Goal: Task Accomplishment & Management: Manage account settings

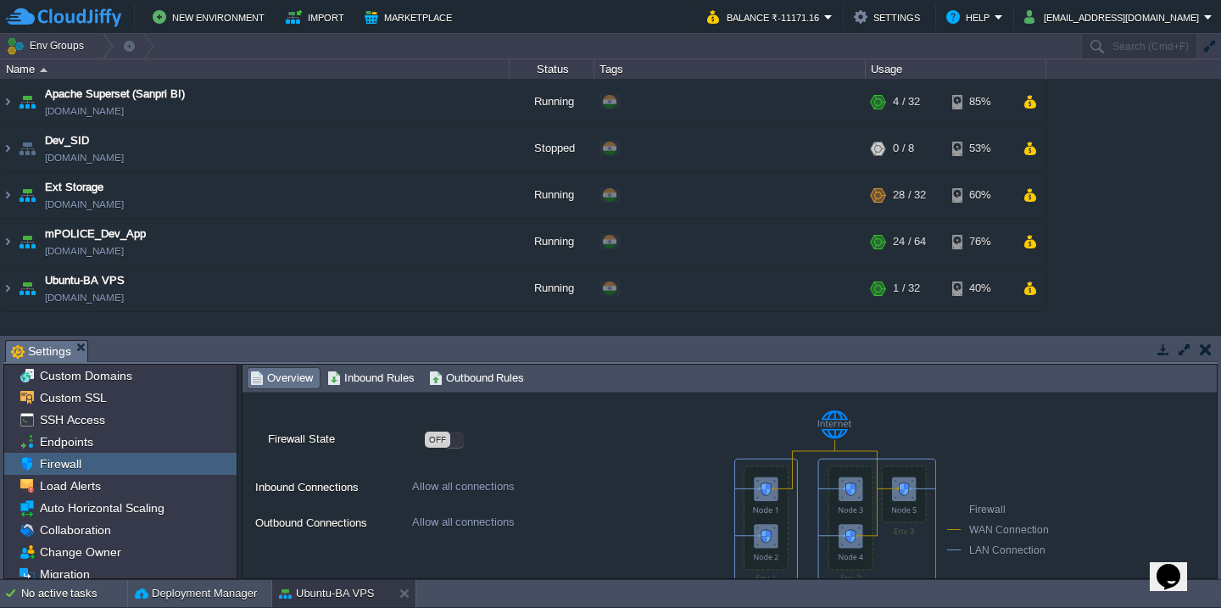
scroll to position [27, 0]
click at [461, 440] on div "OFF" at bounding box center [444, 439] width 39 height 16
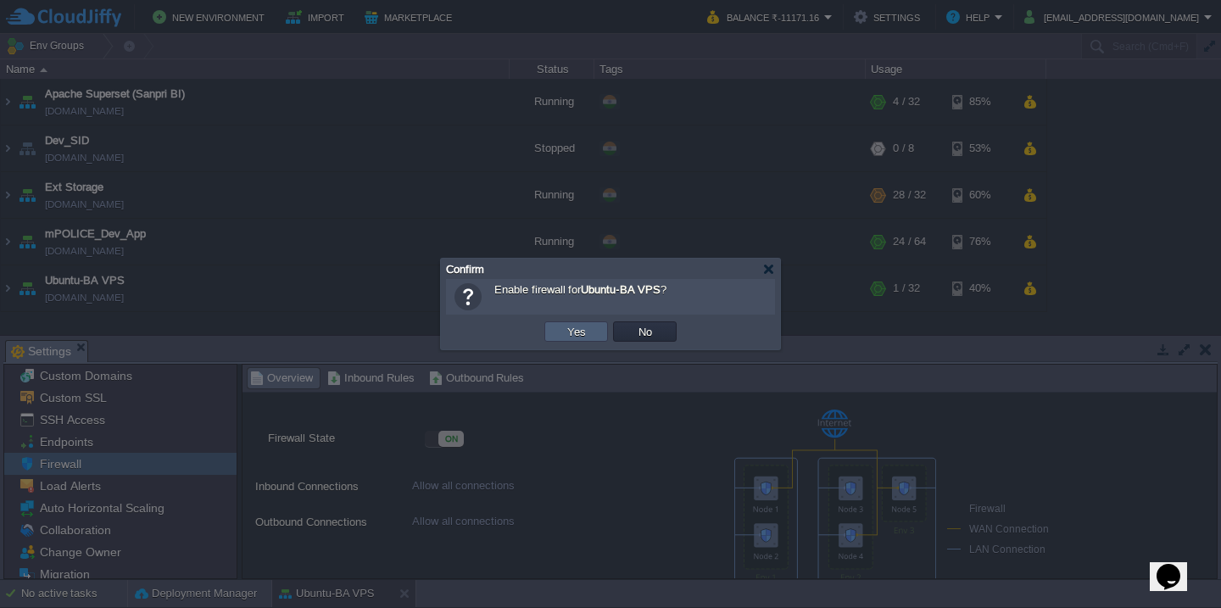
click at [578, 333] on button "Yes" at bounding box center [576, 331] width 29 height 15
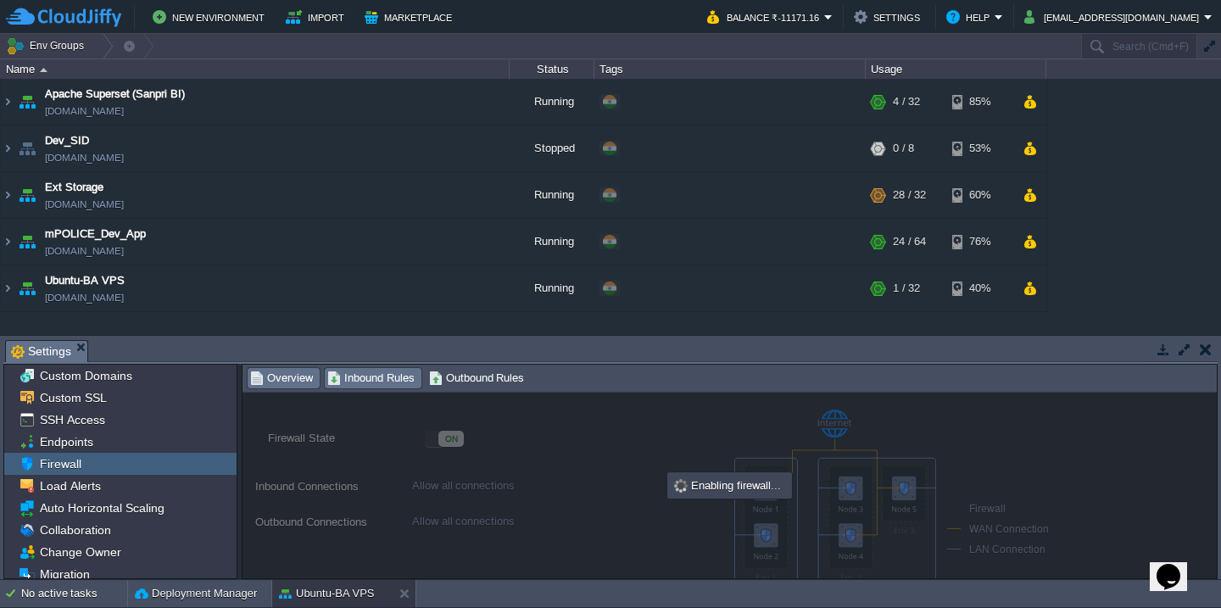
click at [405, 386] on span "Inbound Rules" at bounding box center [370, 378] width 87 height 19
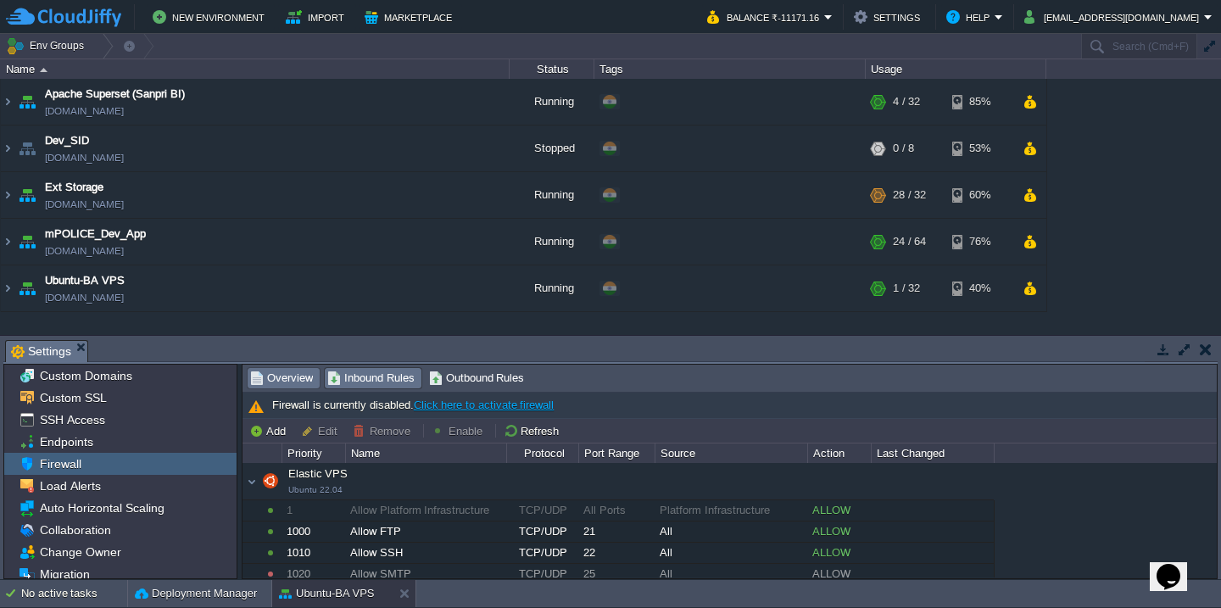
click at [307, 380] on span "Overview" at bounding box center [281, 378] width 63 height 19
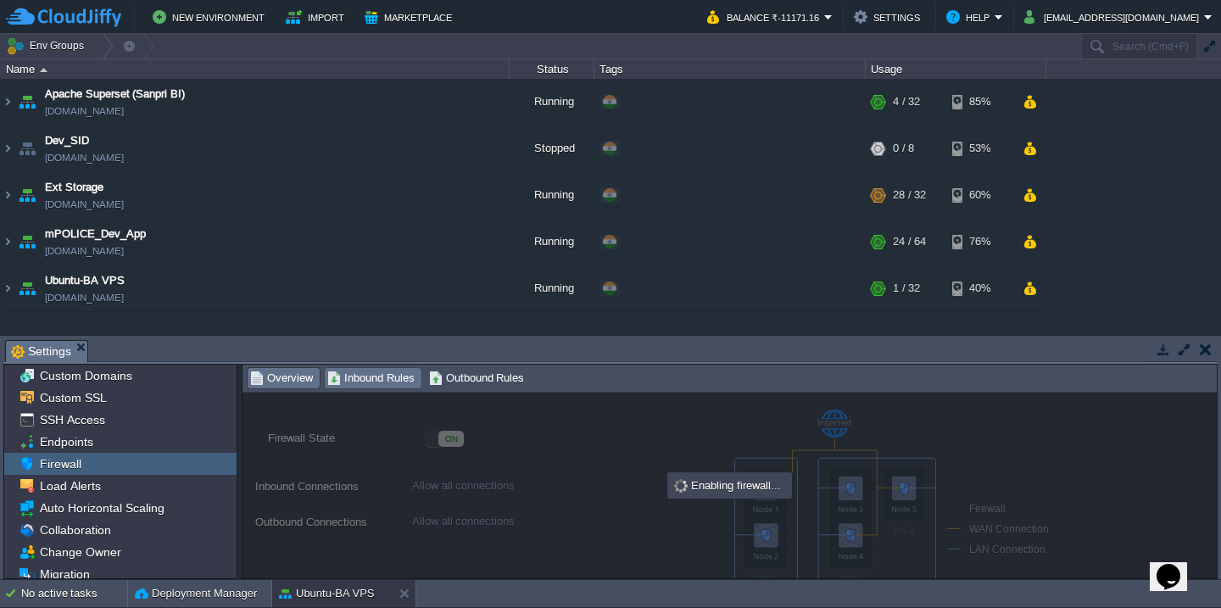
click at [395, 376] on span "Inbound Rules" at bounding box center [370, 378] width 87 height 19
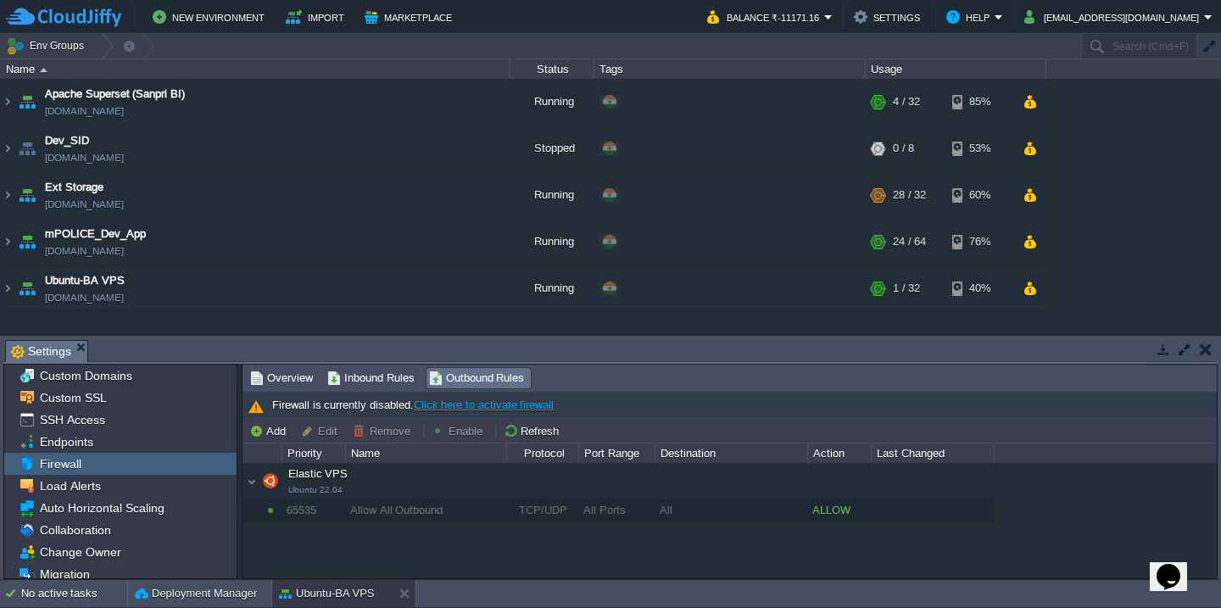
click at [438, 403] on link "Click here to activate firewall" at bounding box center [484, 405] width 140 height 13
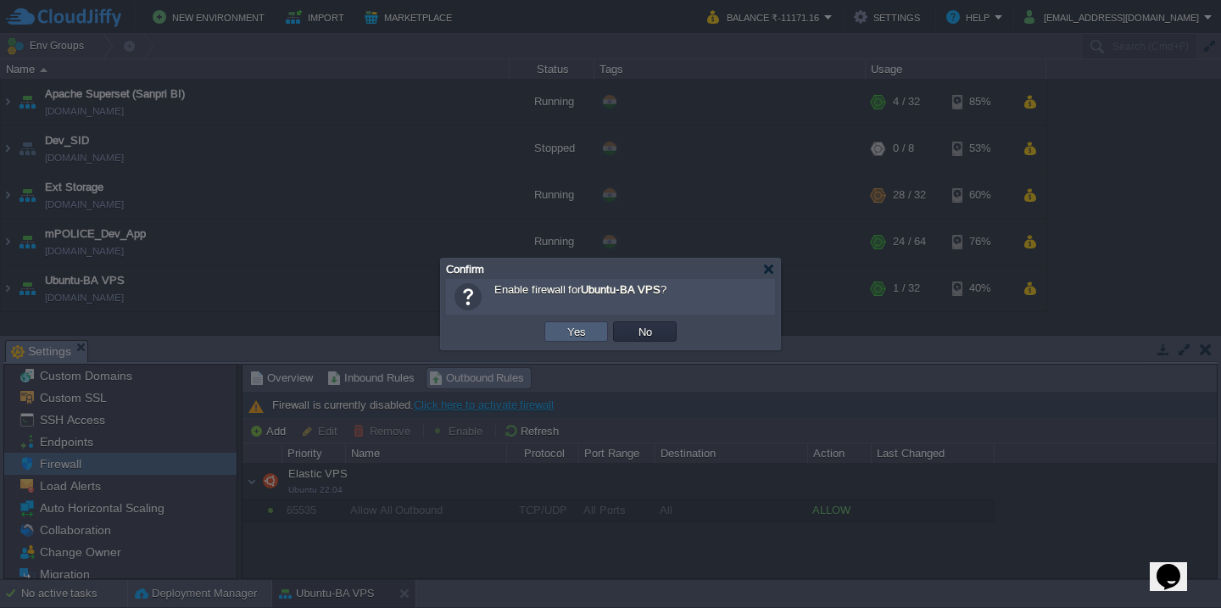
click at [576, 330] on button "Yes" at bounding box center [576, 331] width 29 height 15
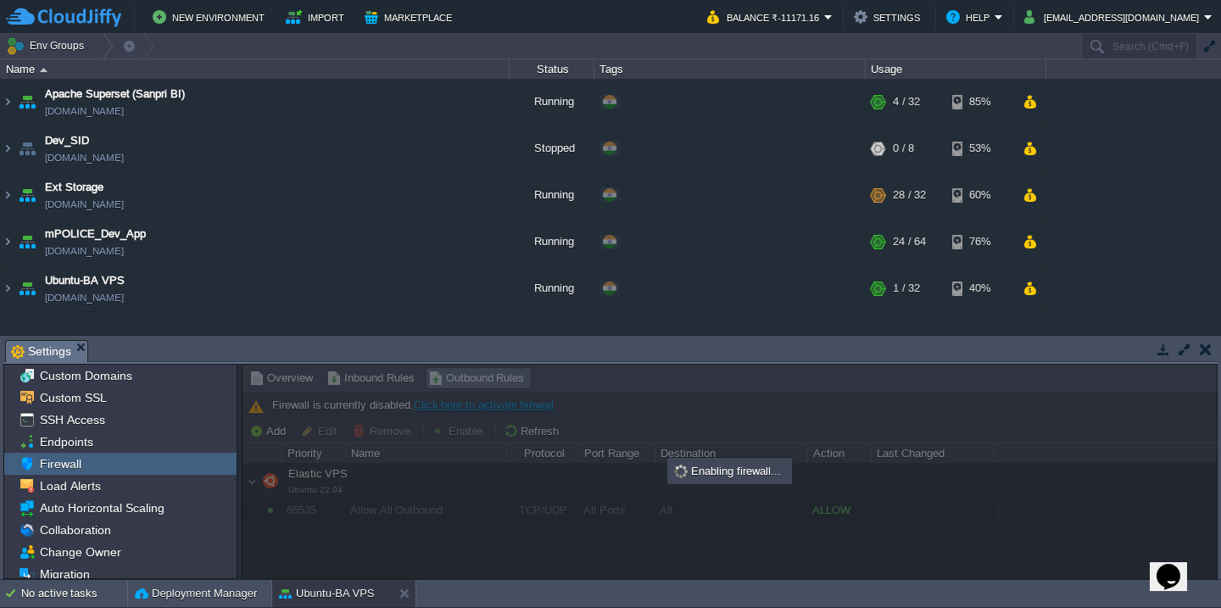
click at [385, 381] on div at bounding box center [730, 472] width 974 height 214
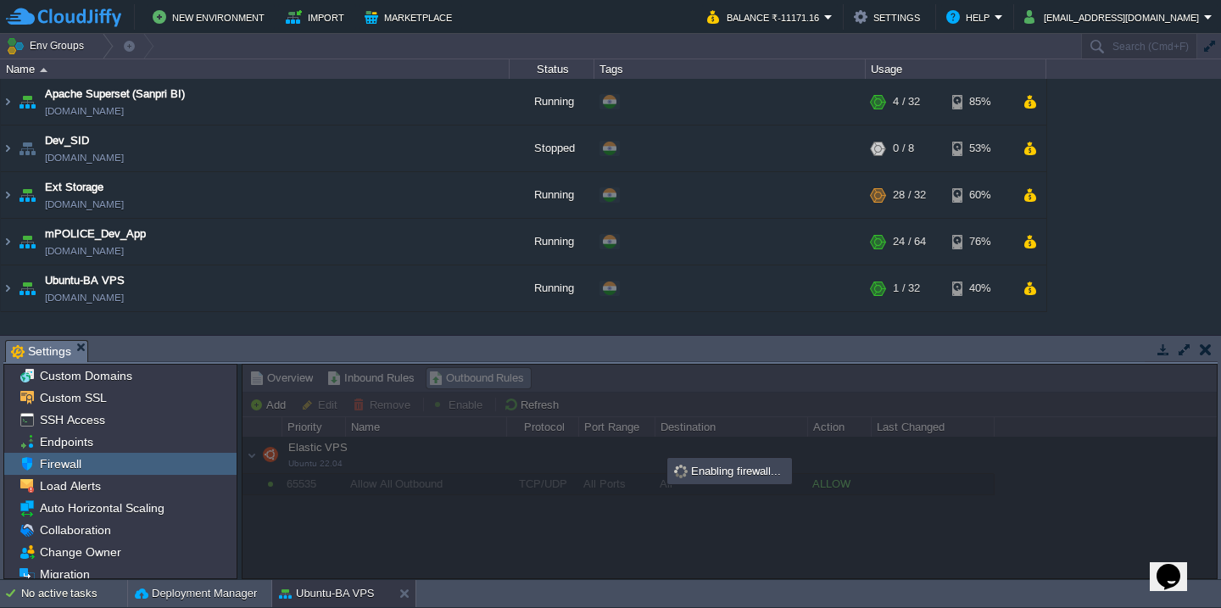
click at [385, 381] on div at bounding box center [730, 472] width 974 height 214
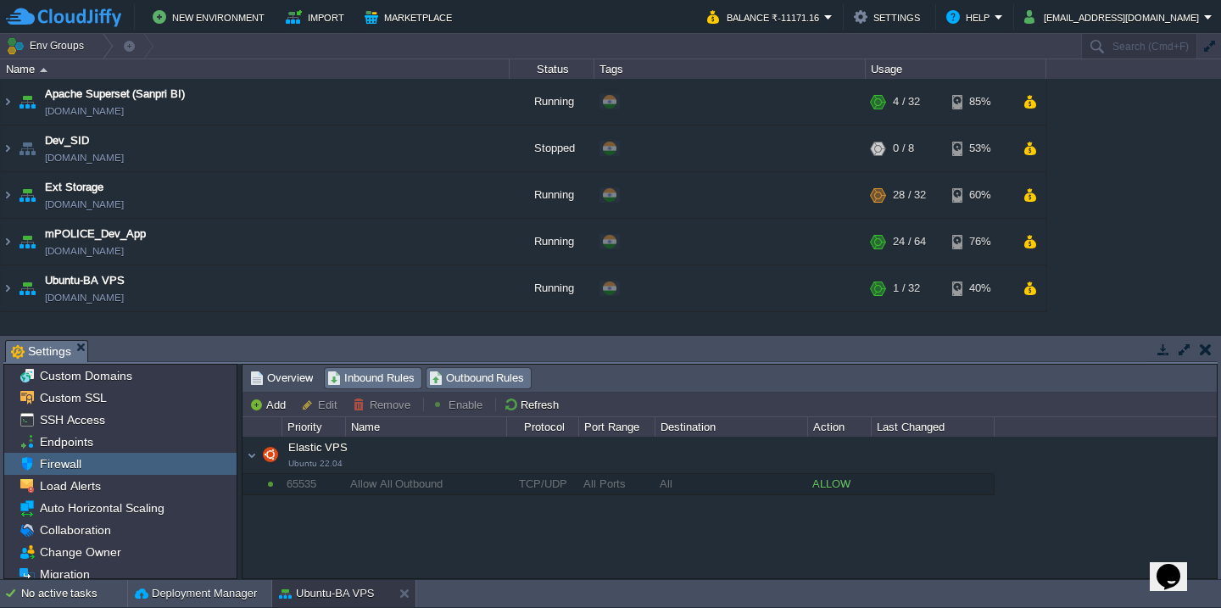
click at [387, 377] on span "Inbound Rules" at bounding box center [370, 378] width 87 height 19
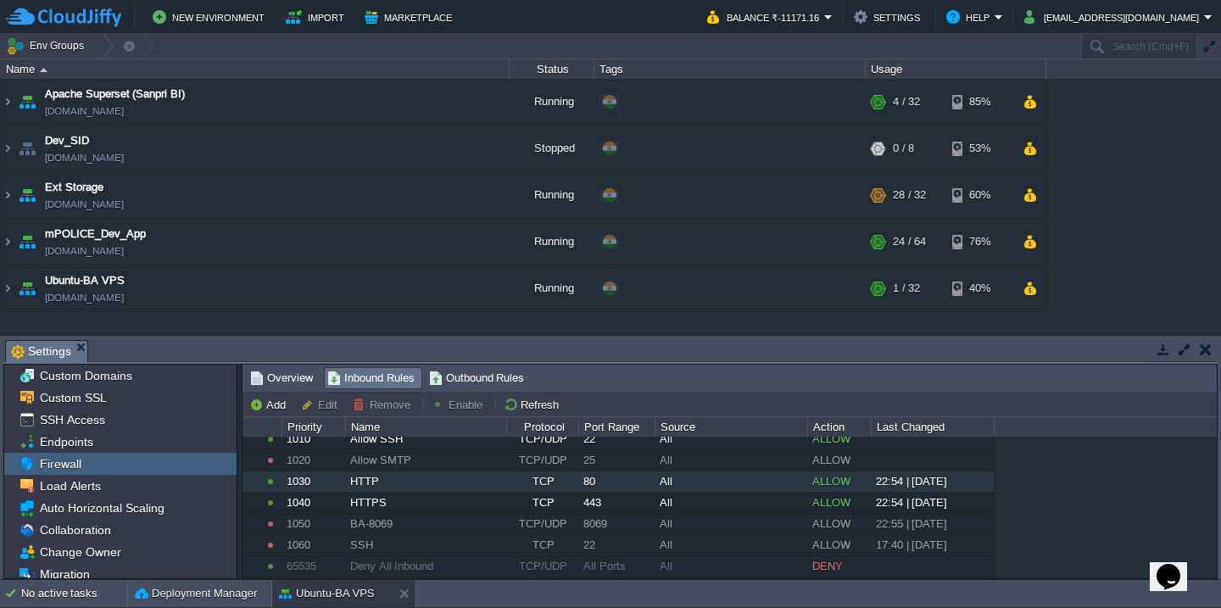
scroll to position [87, 0]
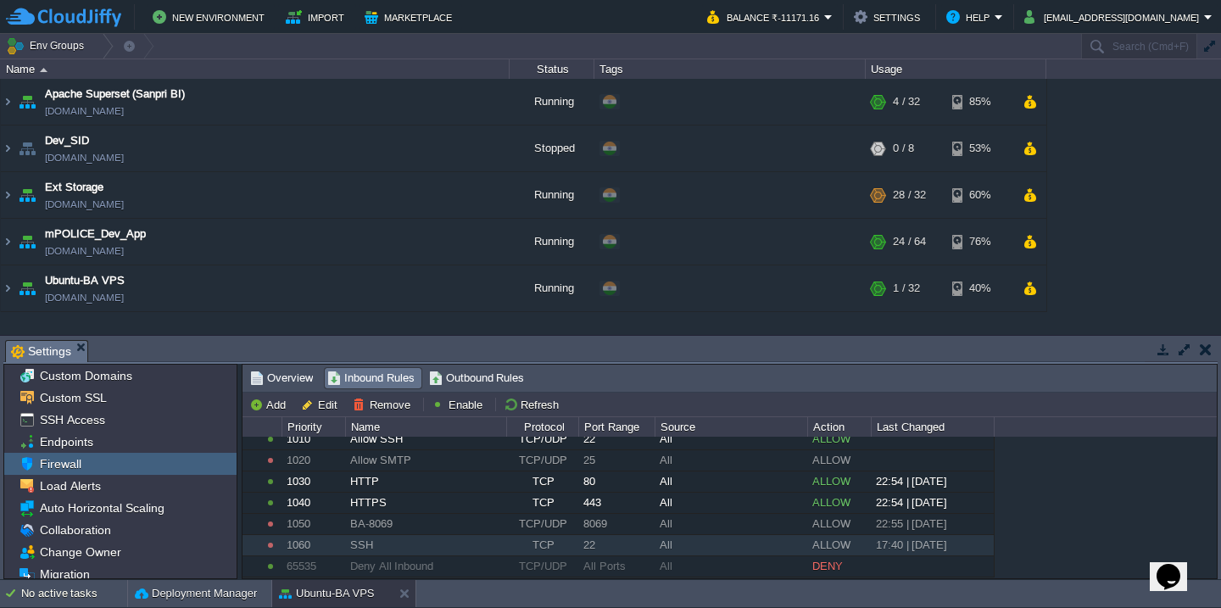
click at [397, 551] on div "SSH" at bounding box center [425, 545] width 159 height 20
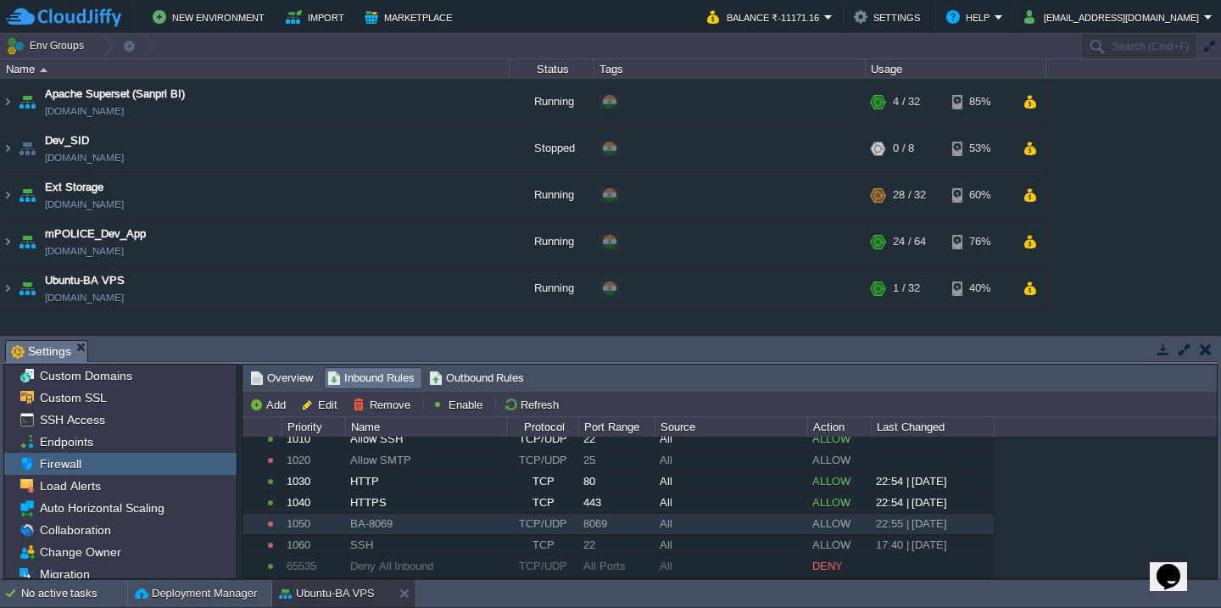
click at [410, 528] on div "BA-8069" at bounding box center [425, 524] width 159 height 20
click at [453, 405] on button "Enable" at bounding box center [460, 404] width 56 height 15
click at [506, 533] on td "TCP/UDP" at bounding box center [542, 524] width 72 height 20
click at [135, 438] on div "Endpoints" at bounding box center [120, 442] width 232 height 22
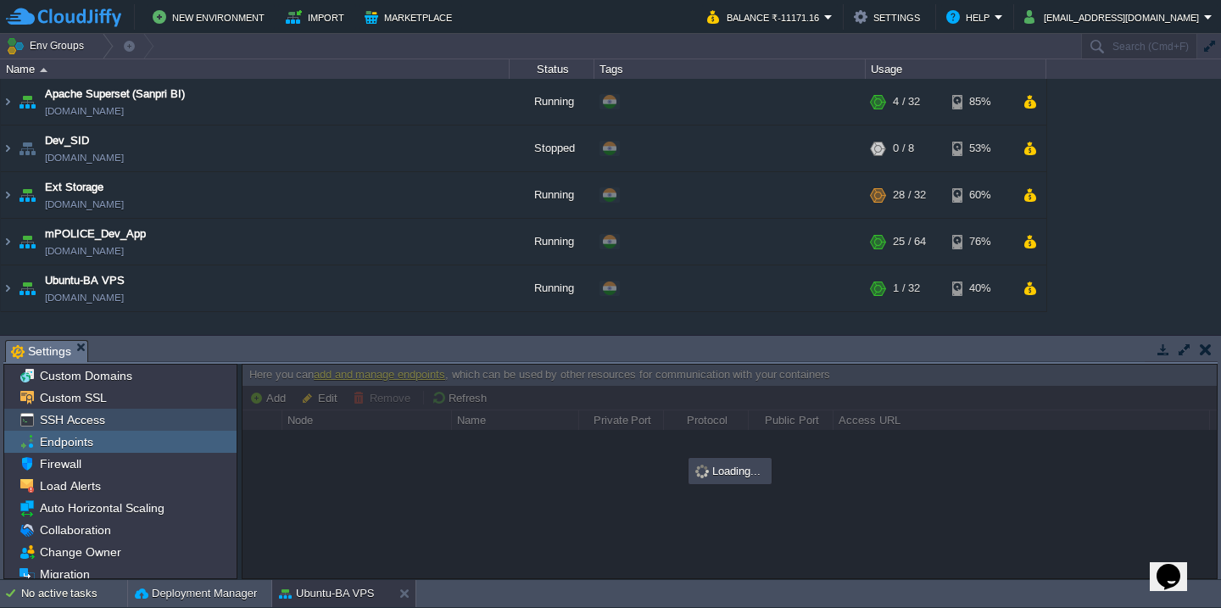
click at [95, 425] on span "SSH Access" at bounding box center [71, 419] width 71 height 15
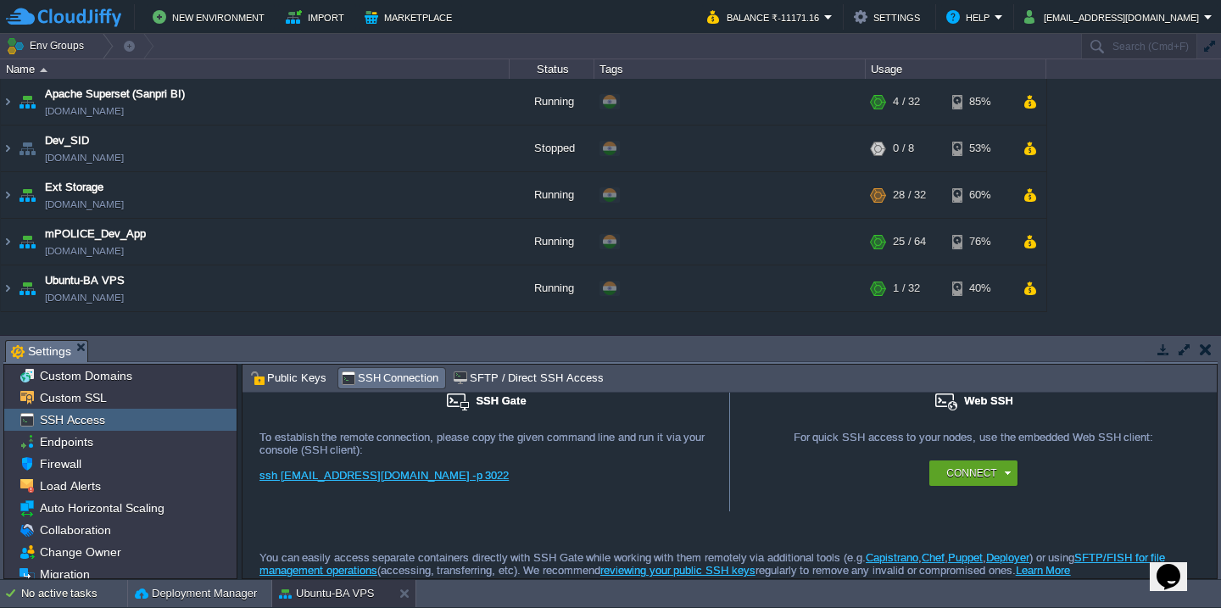
scroll to position [36, 0]
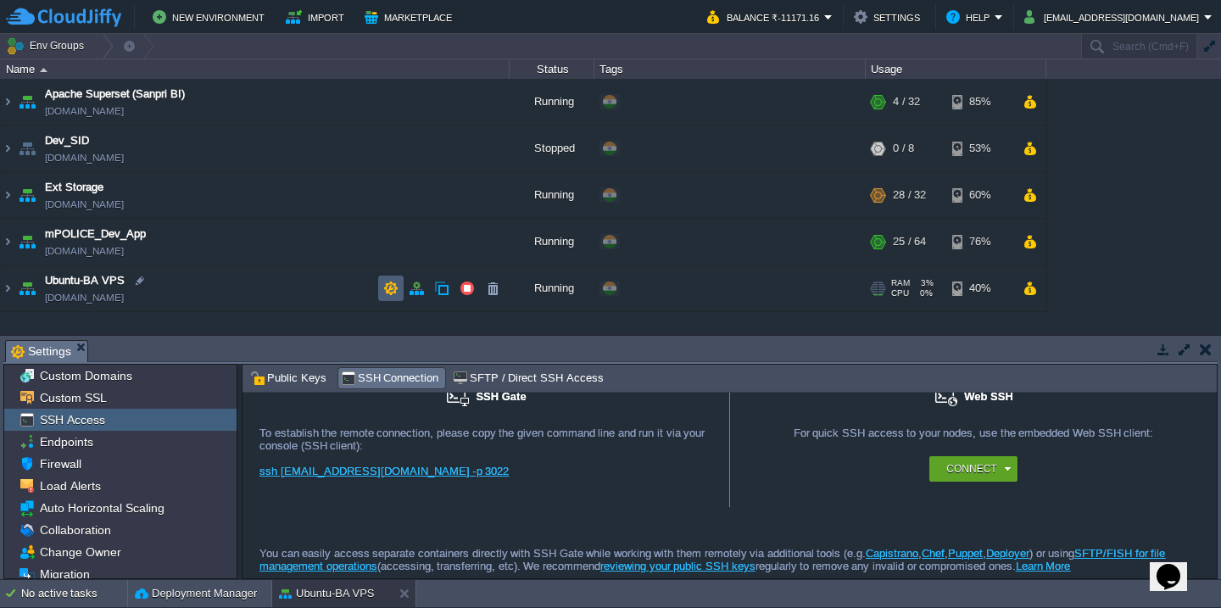
click at [387, 290] on button "button" at bounding box center [390, 288] width 15 height 15
click at [118, 402] on div "Custom SSL" at bounding box center [120, 398] width 232 height 22
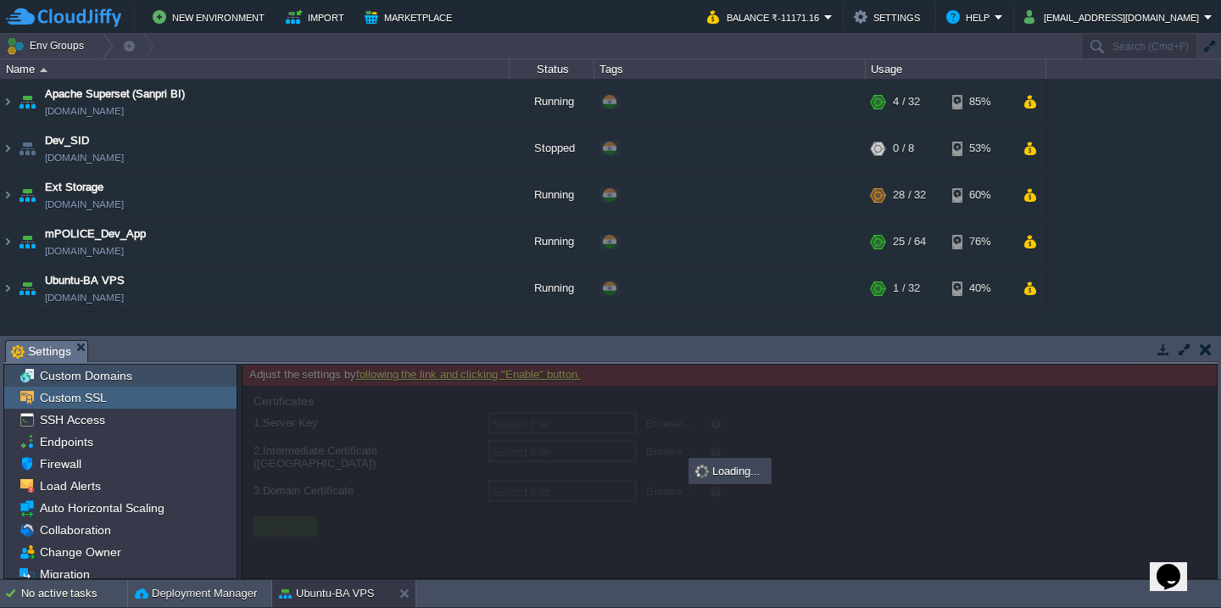
click at [128, 375] on span "Custom Domains" at bounding box center [85, 375] width 98 height 15
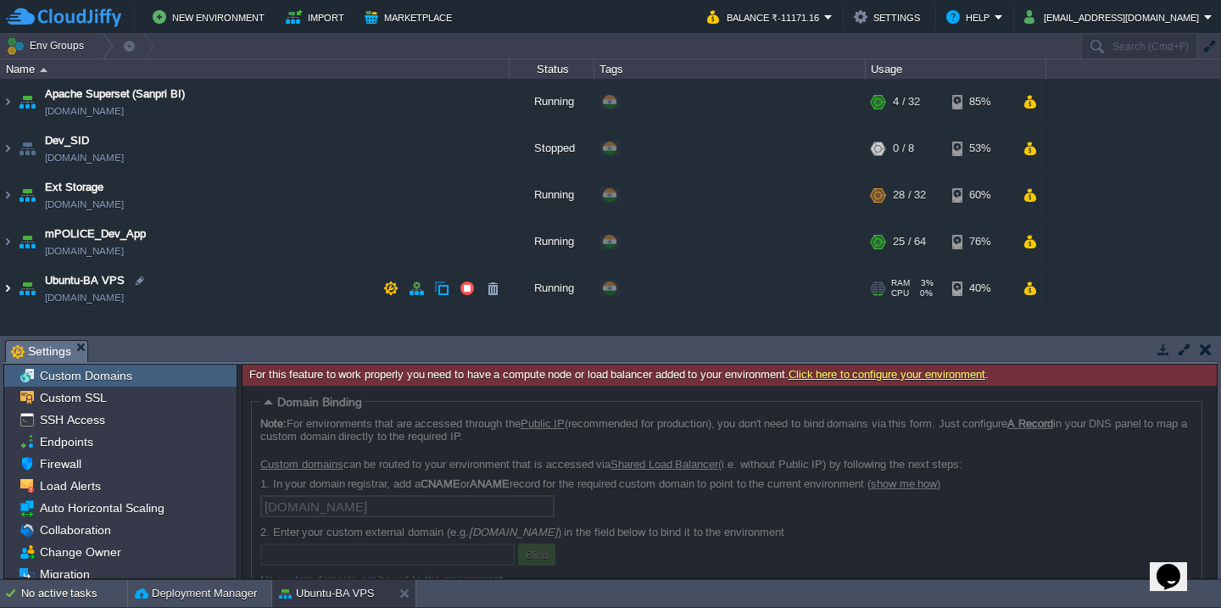
click at [7, 288] on img at bounding box center [8, 288] width 14 height 46
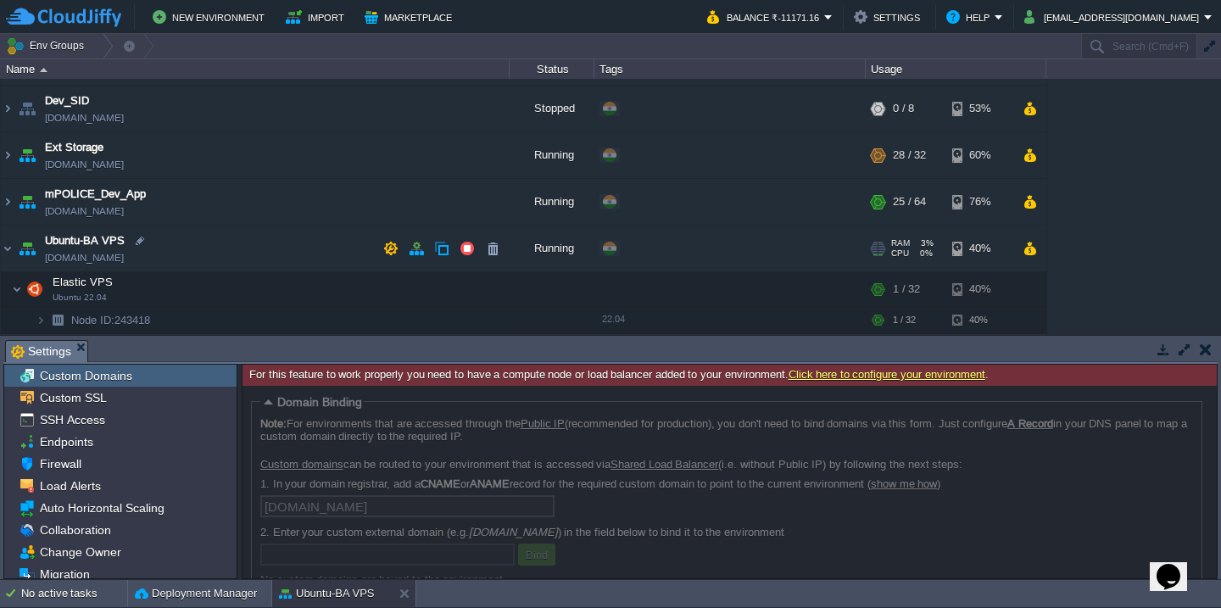
scroll to position [40, 0]
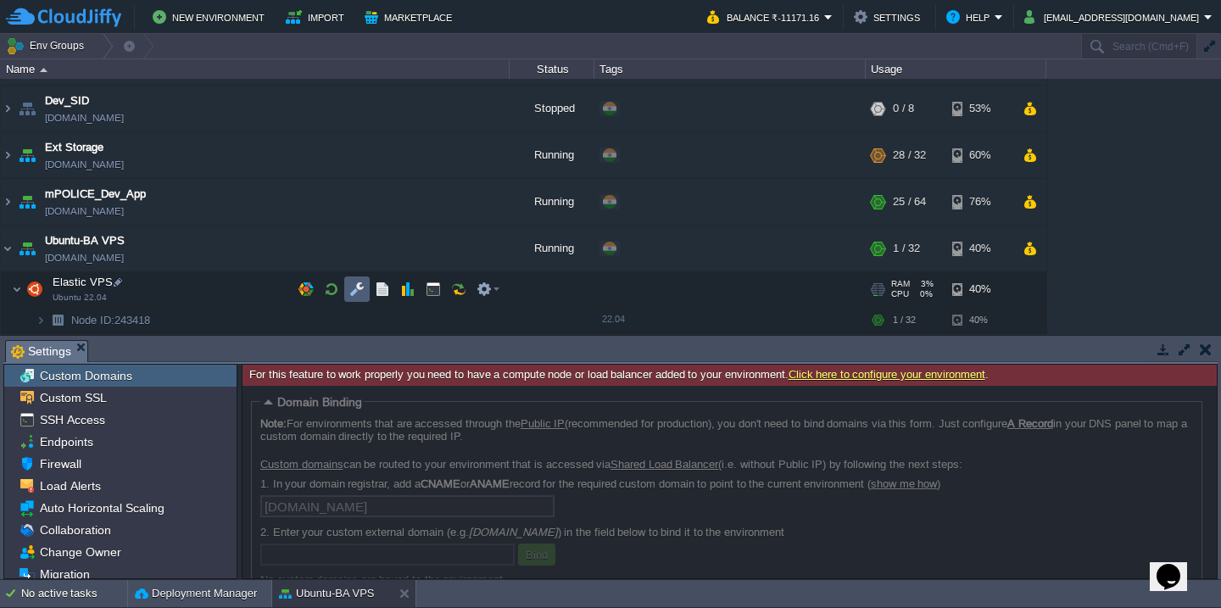
click at [354, 288] on button "button" at bounding box center [356, 289] width 15 height 15
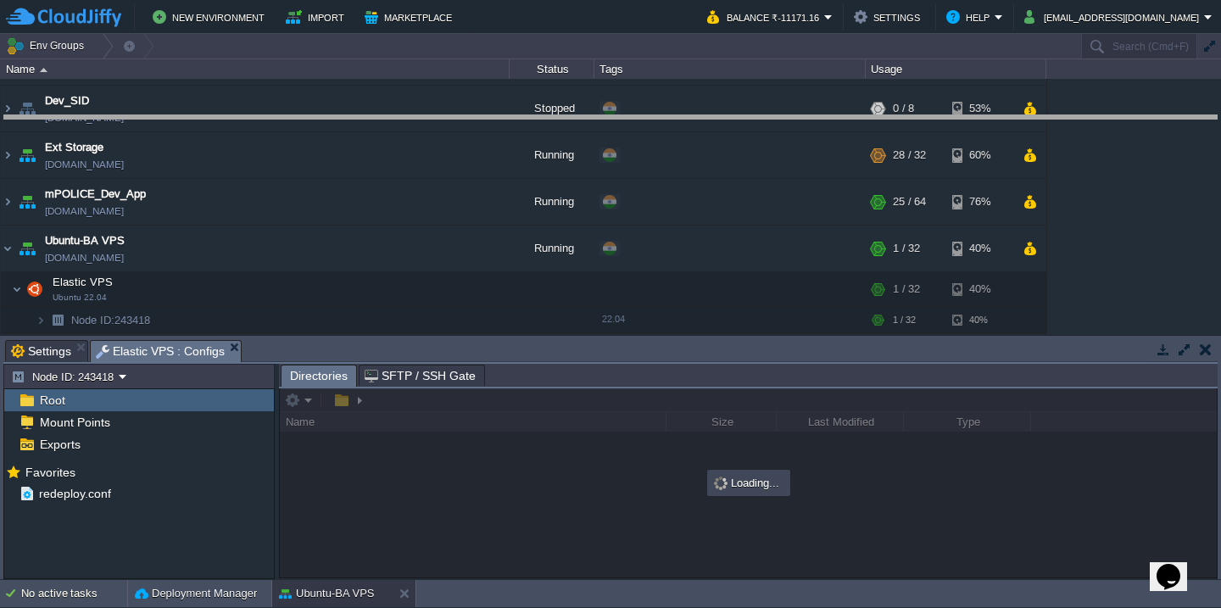
drag, startPoint x: 299, startPoint y: 344, endPoint x: 328, endPoint y: 111, distance: 235.1
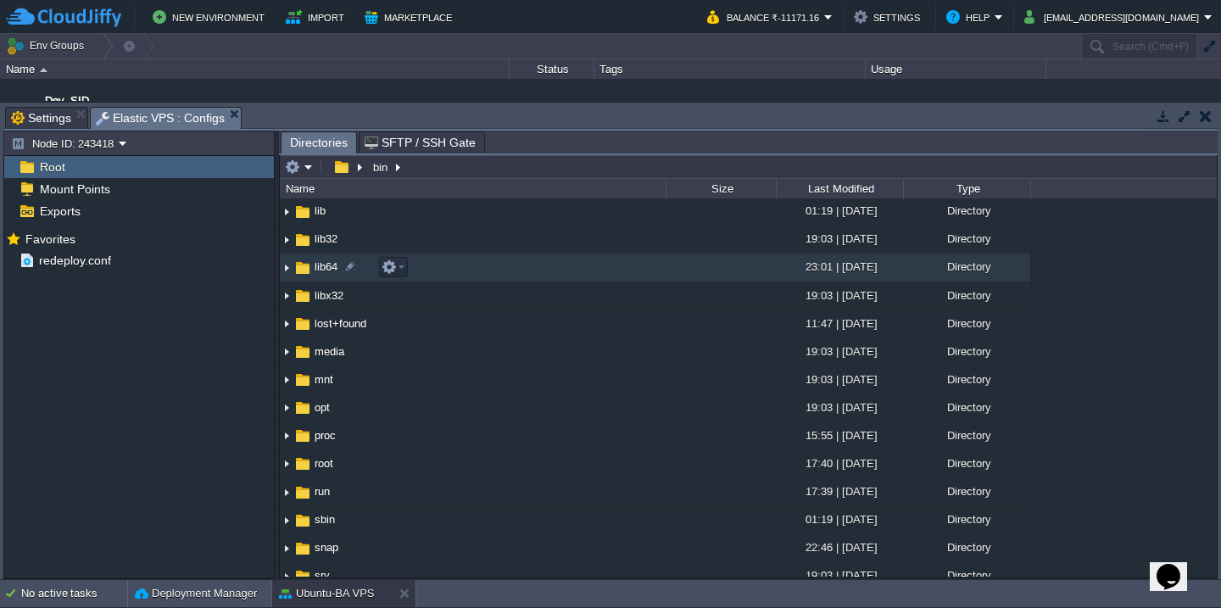
scroll to position [171, 0]
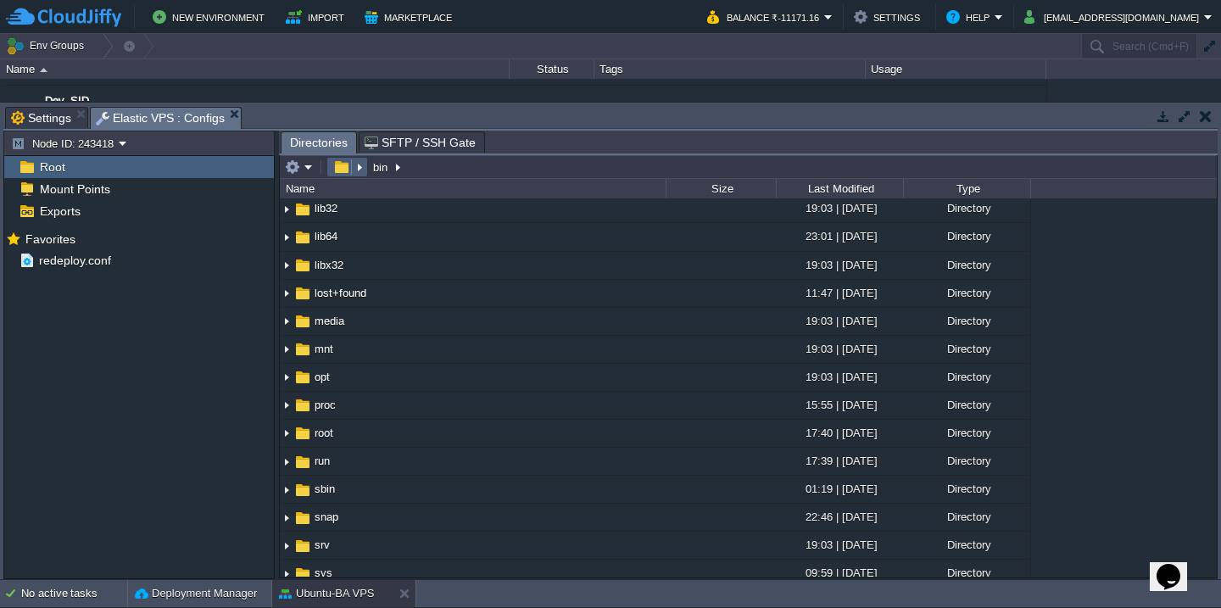
click at [358, 168] on em at bounding box center [347, 166] width 36 height 15
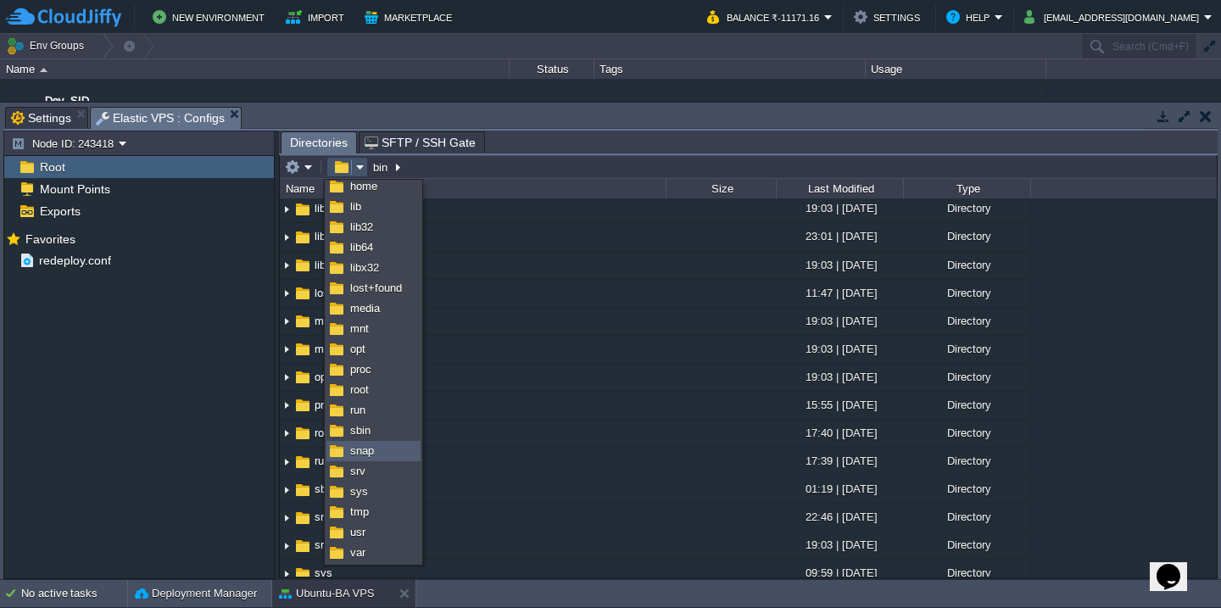
scroll to position [87, 0]
click at [370, 549] on link "var" at bounding box center [373, 553] width 92 height 19
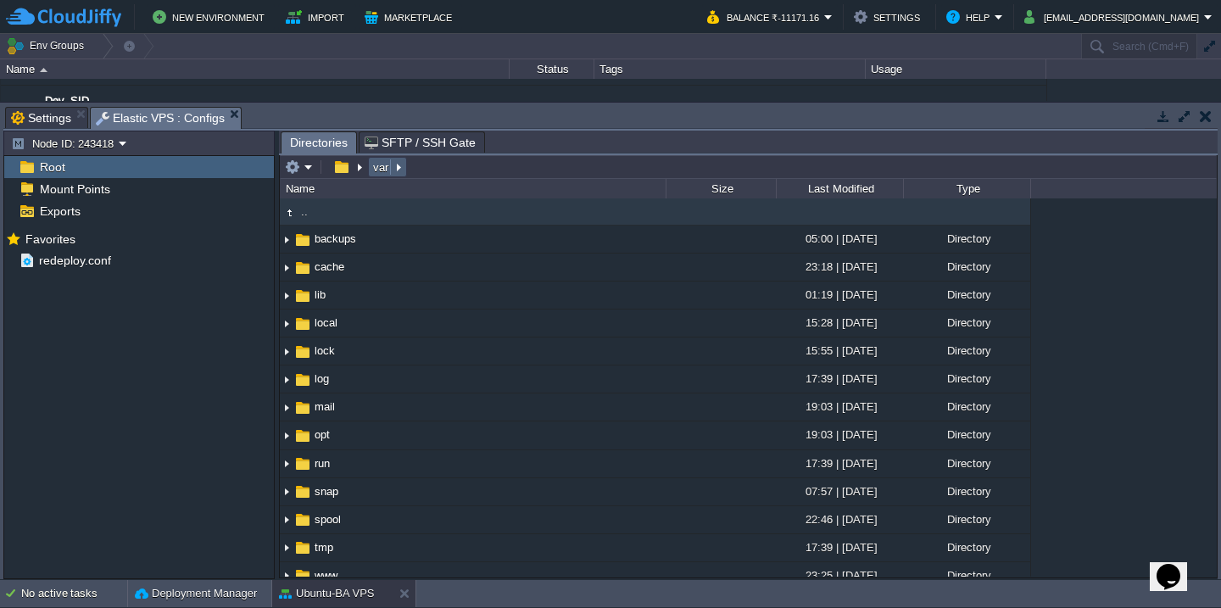
click at [401, 170] on em "var" at bounding box center [388, 166] width 34 height 15
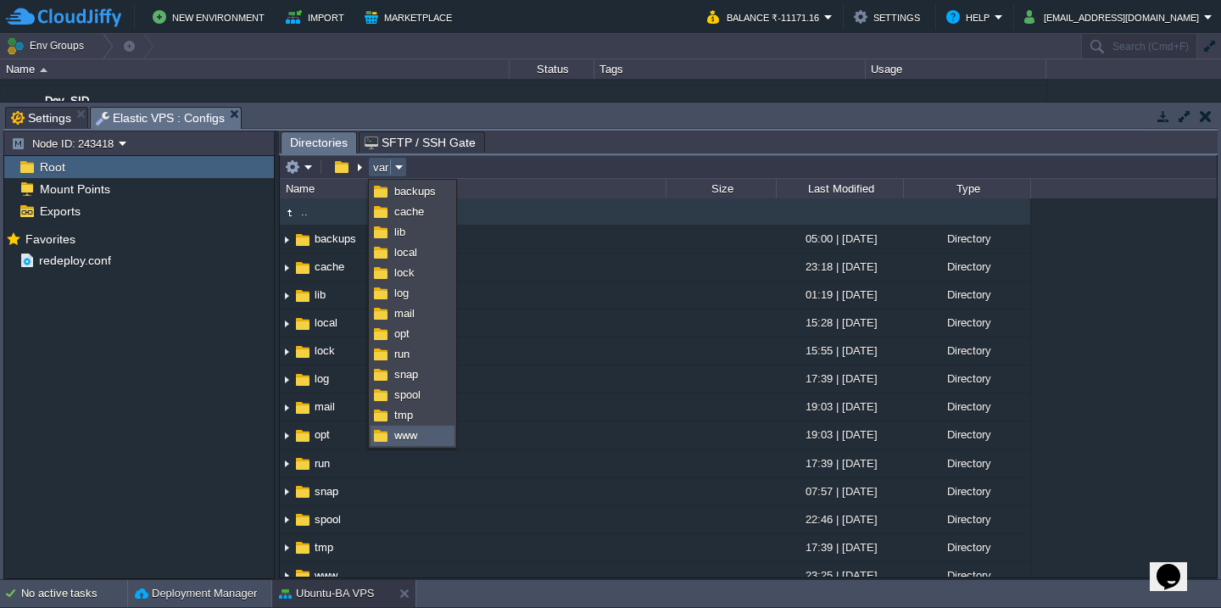
click at [424, 436] on link "www" at bounding box center [412, 436] width 82 height 19
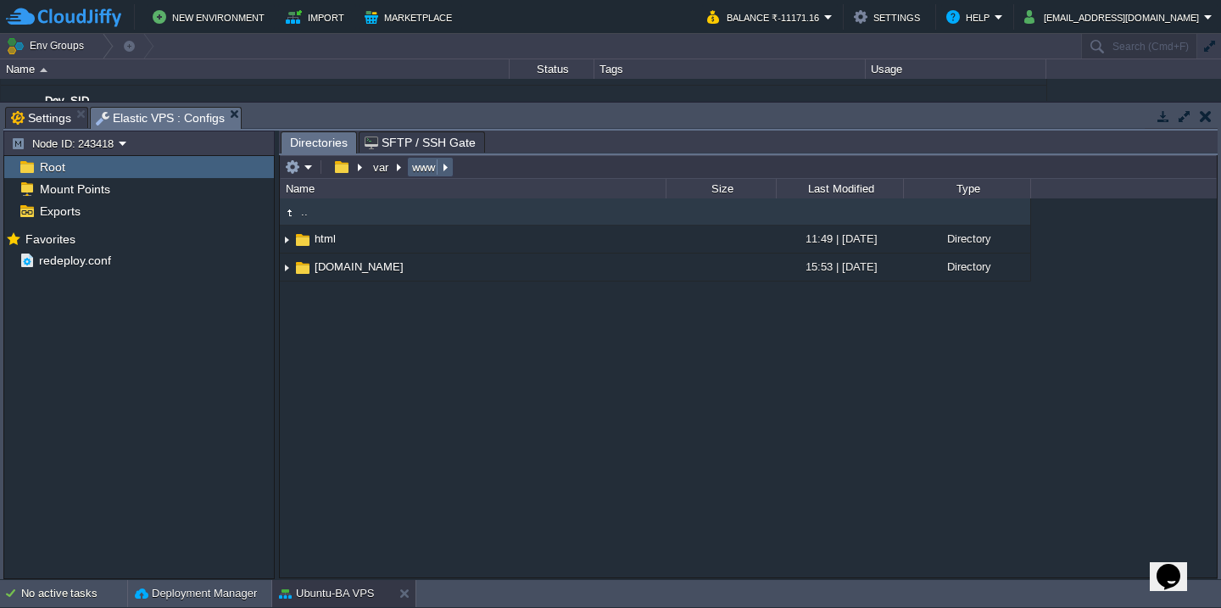
click at [449, 170] on em "www" at bounding box center [431, 166] width 42 height 15
click at [474, 216] on span "[DOMAIN_NAME]" at bounding box center [477, 211] width 89 height 13
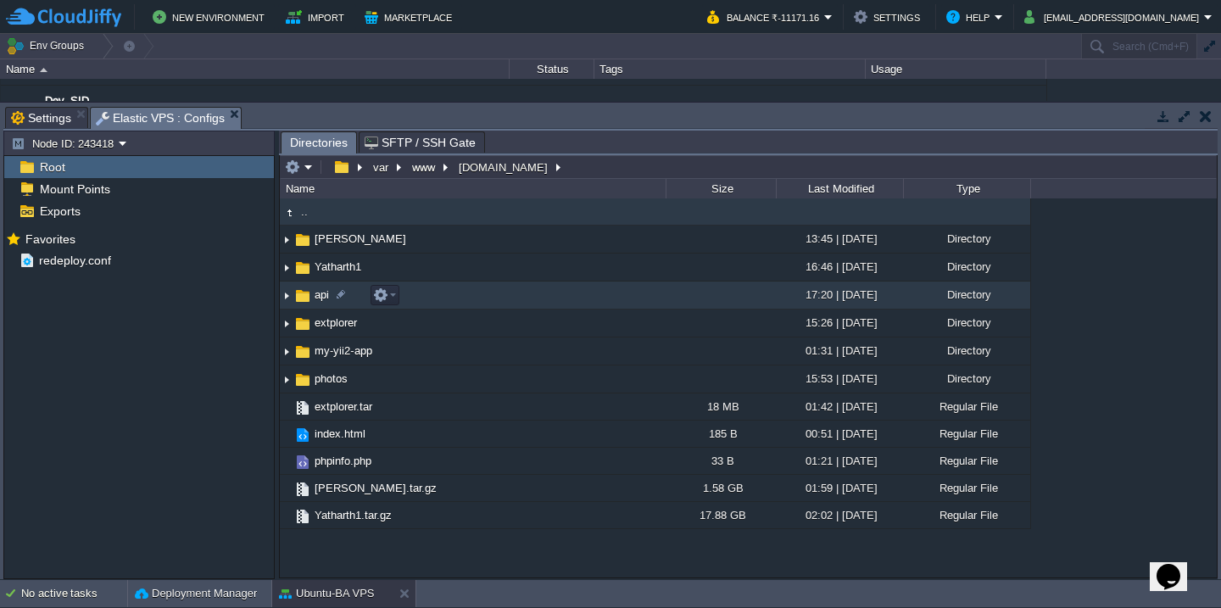
click at [475, 298] on td "api" at bounding box center [473, 296] width 386 height 28
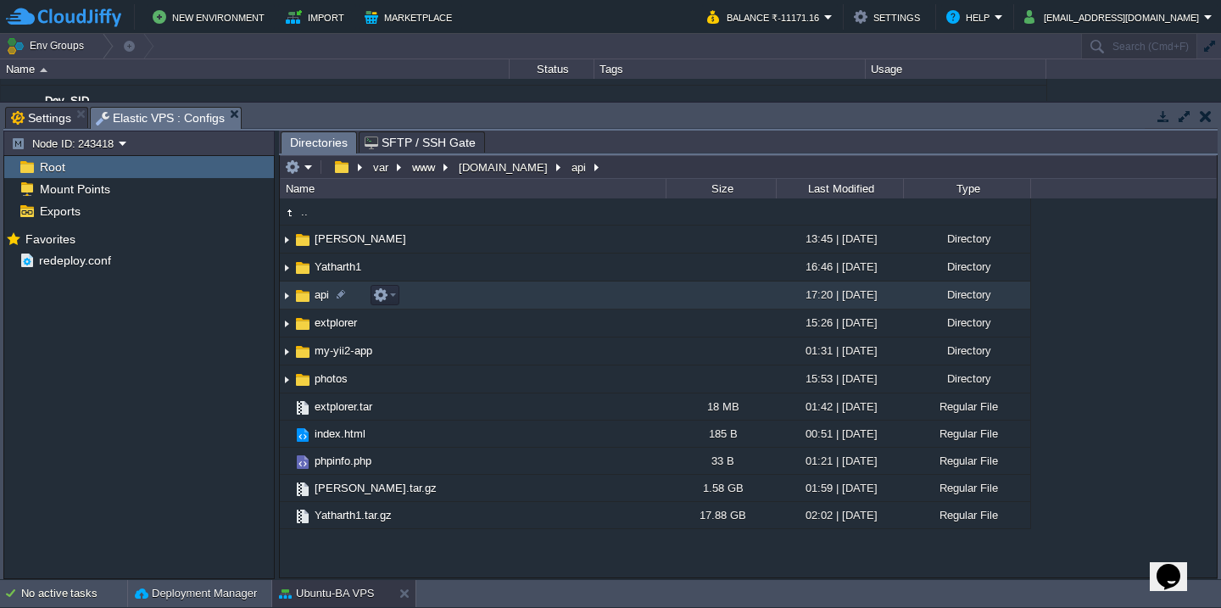
click at [475, 298] on td "api" at bounding box center [473, 296] width 386 height 28
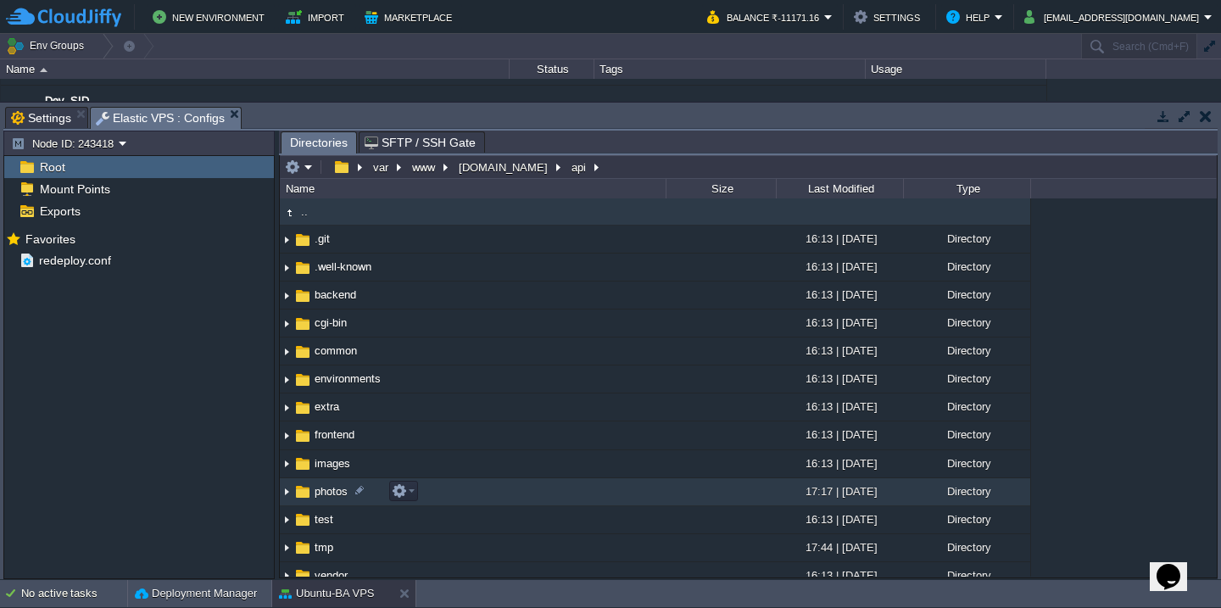
click at [477, 489] on td "photos" at bounding box center [473, 492] width 386 height 28
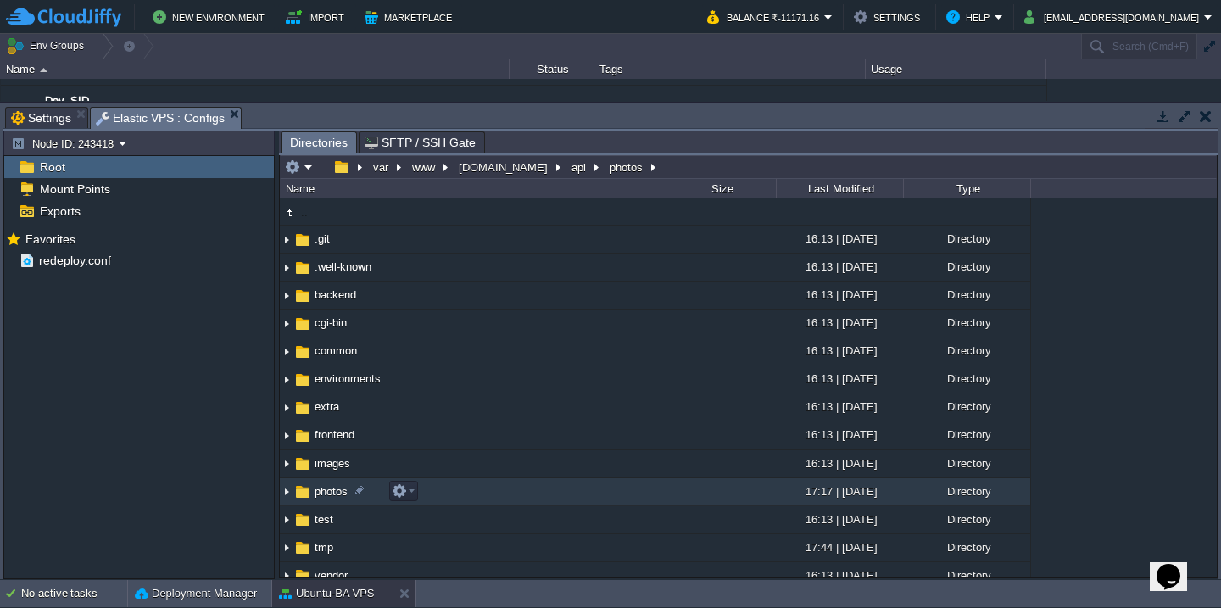
click at [477, 489] on td "photos" at bounding box center [473, 492] width 386 height 28
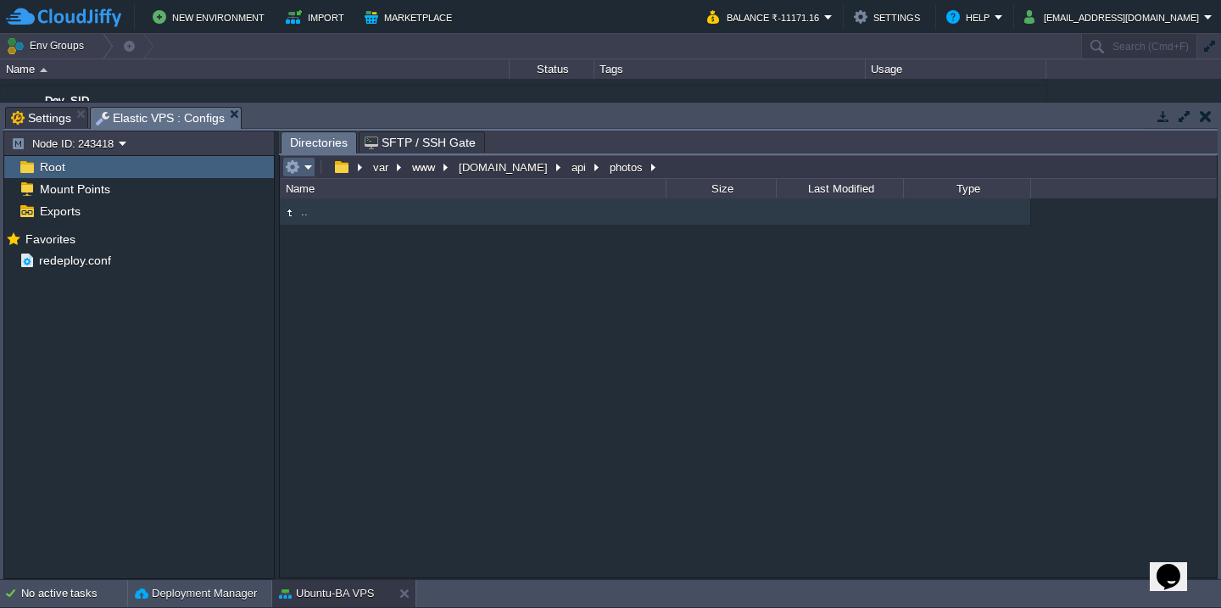
click at [304, 164] on em at bounding box center [299, 166] width 28 height 15
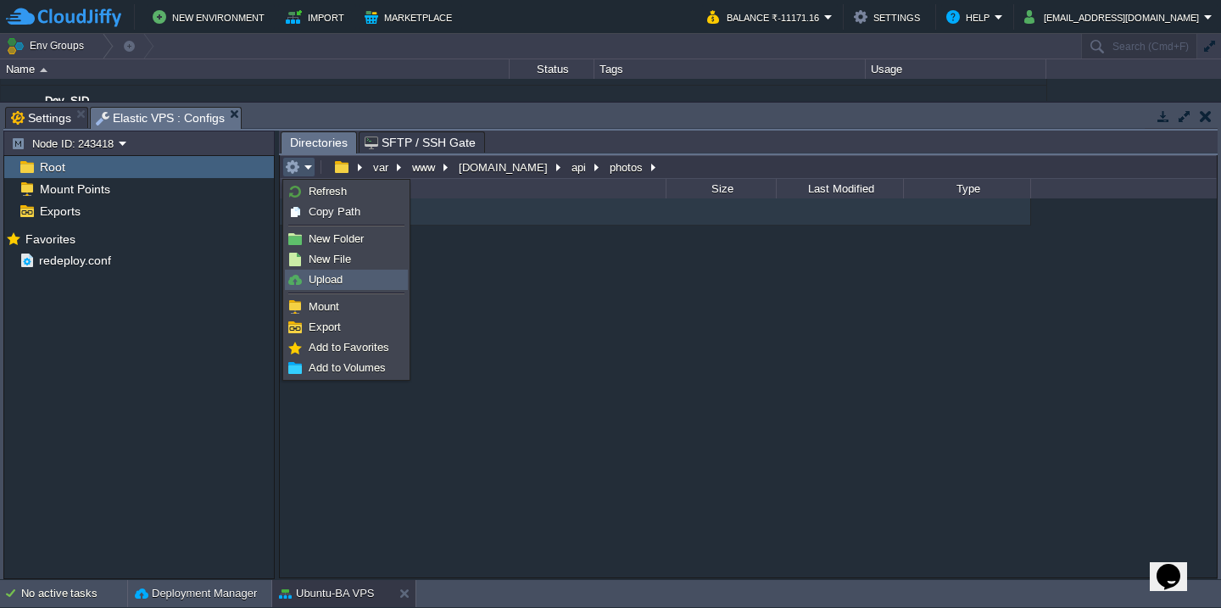
click at [350, 281] on link "Upload" at bounding box center [346, 280] width 121 height 19
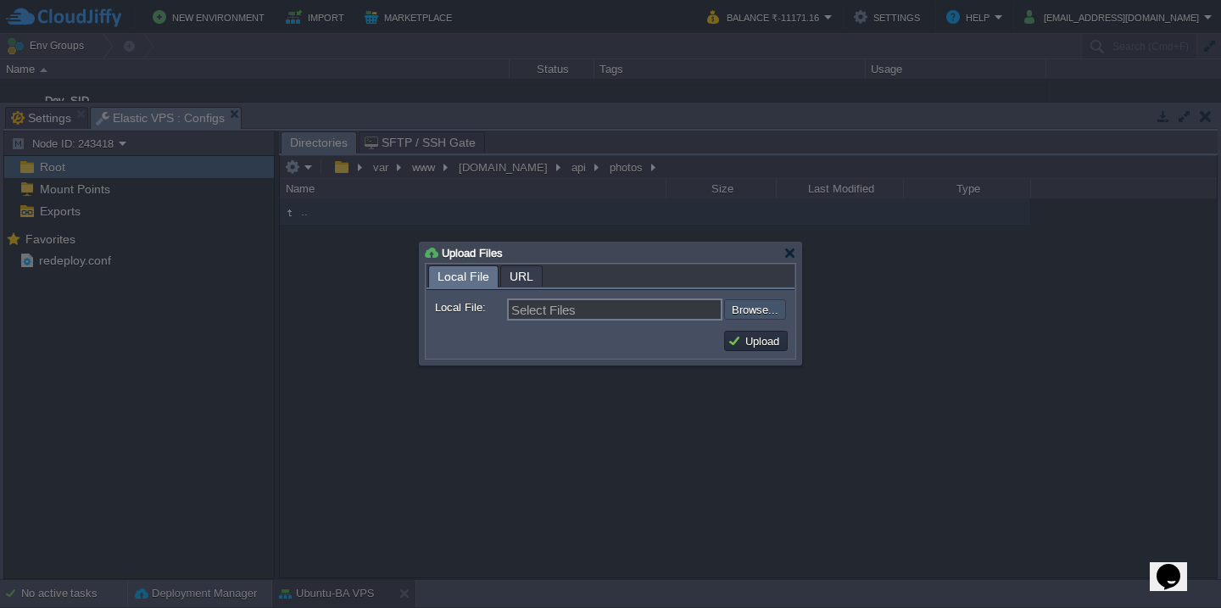
click at [735, 313] on input "file" at bounding box center [679, 309] width 215 height 20
type input "C:\fakepath\MP_LOGO.jpg"
type input "MP_LOGO.jpg"
click at [768, 344] on button "Upload" at bounding box center [756, 340] width 57 height 15
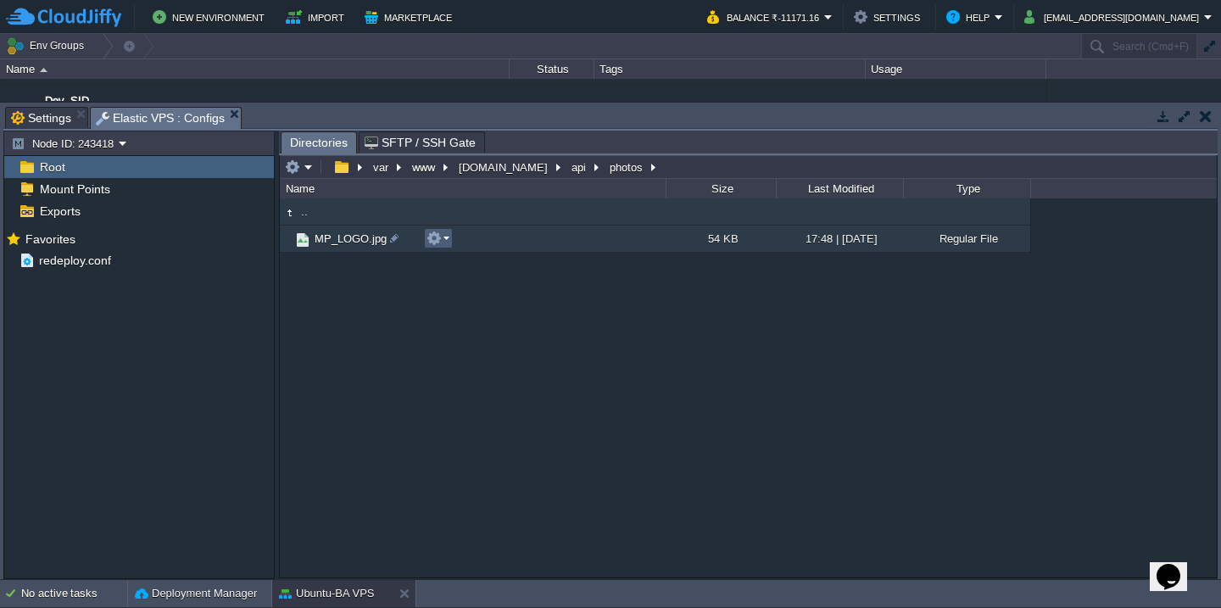
click at [444, 246] on em at bounding box center [438, 238] width 23 height 15
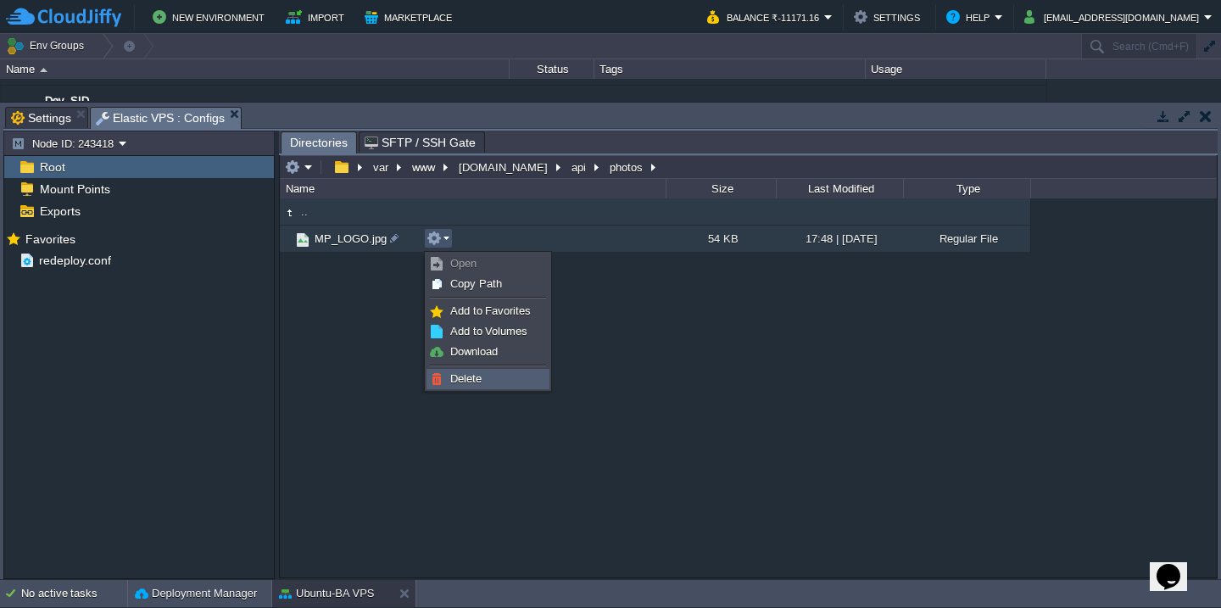
click at [482, 381] on link "Delete" at bounding box center [487, 379] width 121 height 19
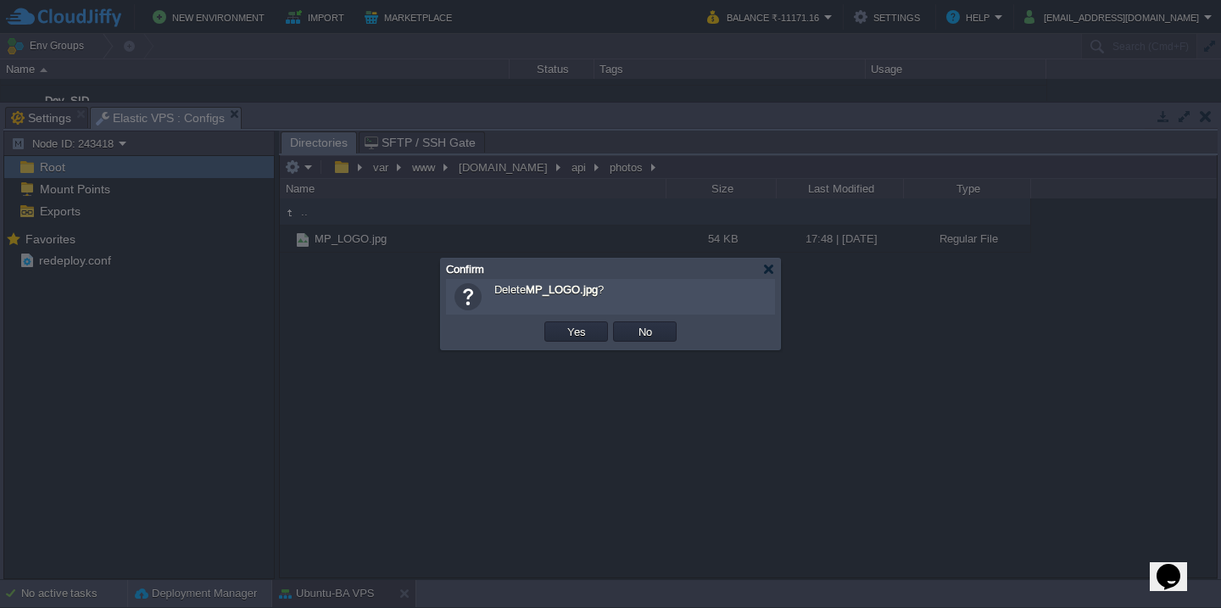
click at [528, 402] on div at bounding box center [610, 304] width 1221 height 608
click at [651, 335] on button "No" at bounding box center [646, 331] width 24 height 15
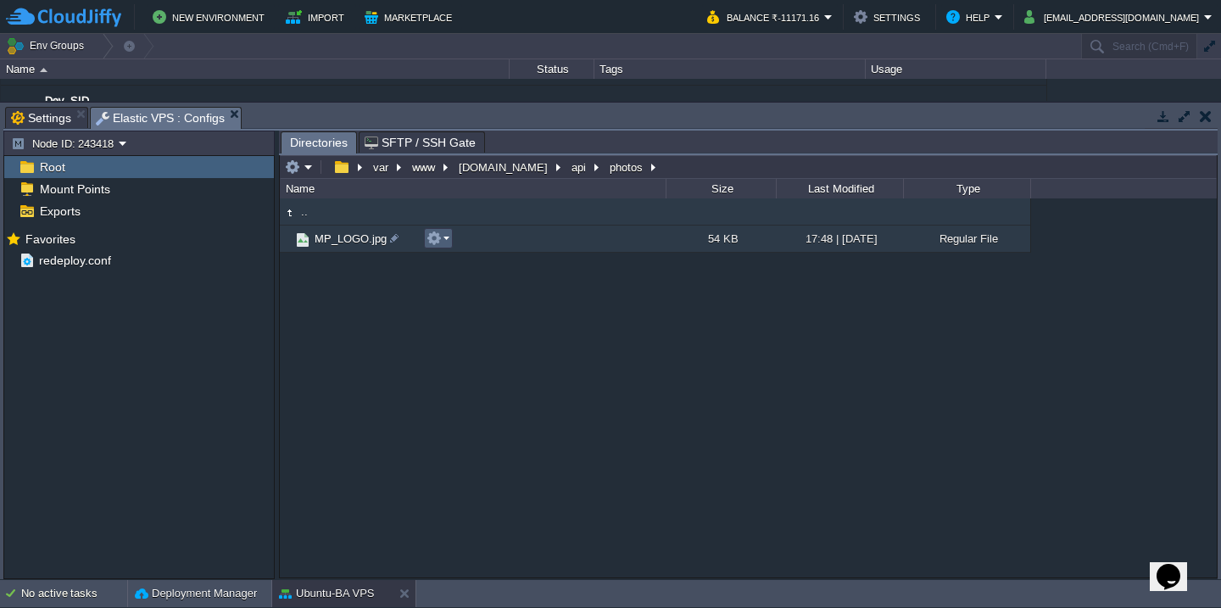
click at [445, 243] on em at bounding box center [438, 238] width 23 height 15
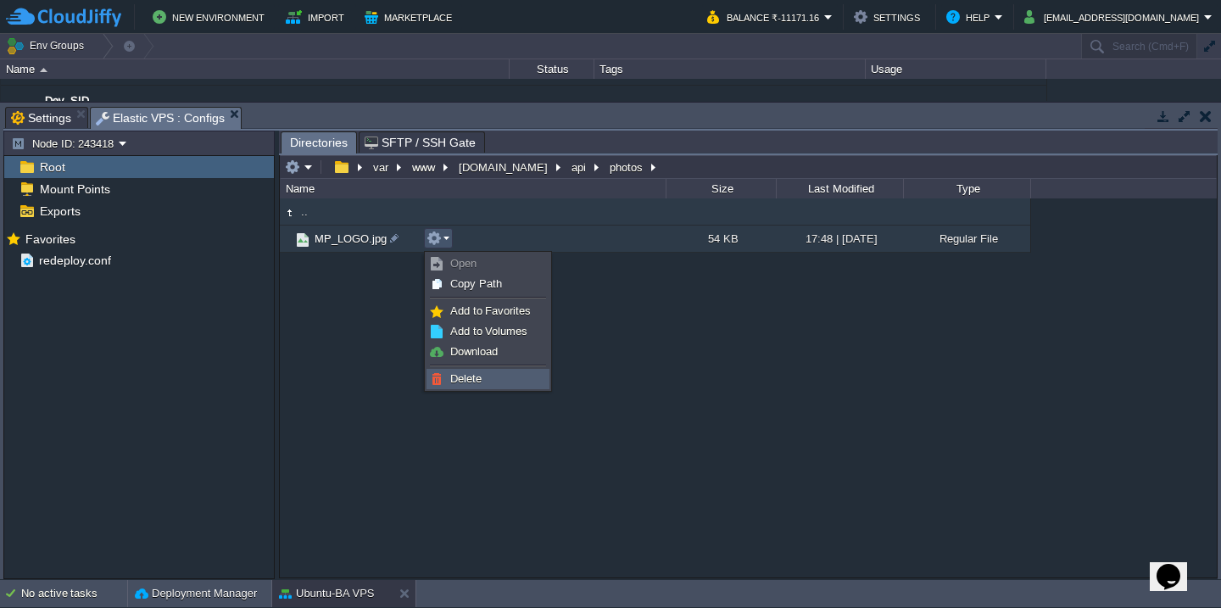
click at [492, 379] on link "Delete" at bounding box center [487, 379] width 121 height 19
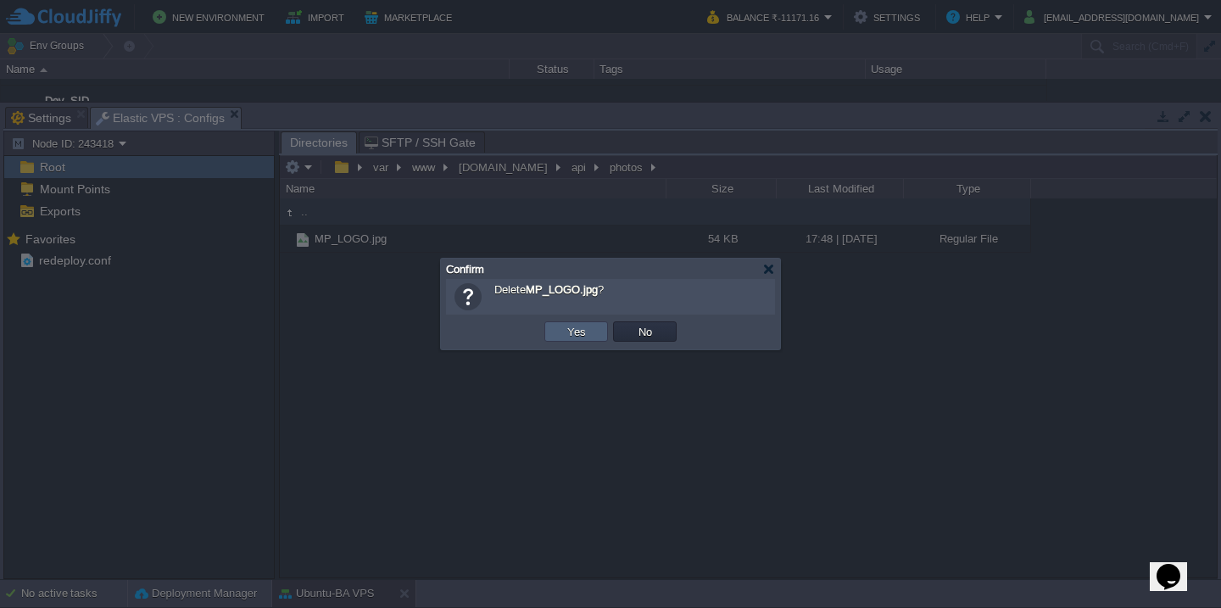
click at [576, 338] on button "Yes" at bounding box center [576, 331] width 29 height 15
